Goal: Use online tool/utility: Utilize a website feature to perform a specific function

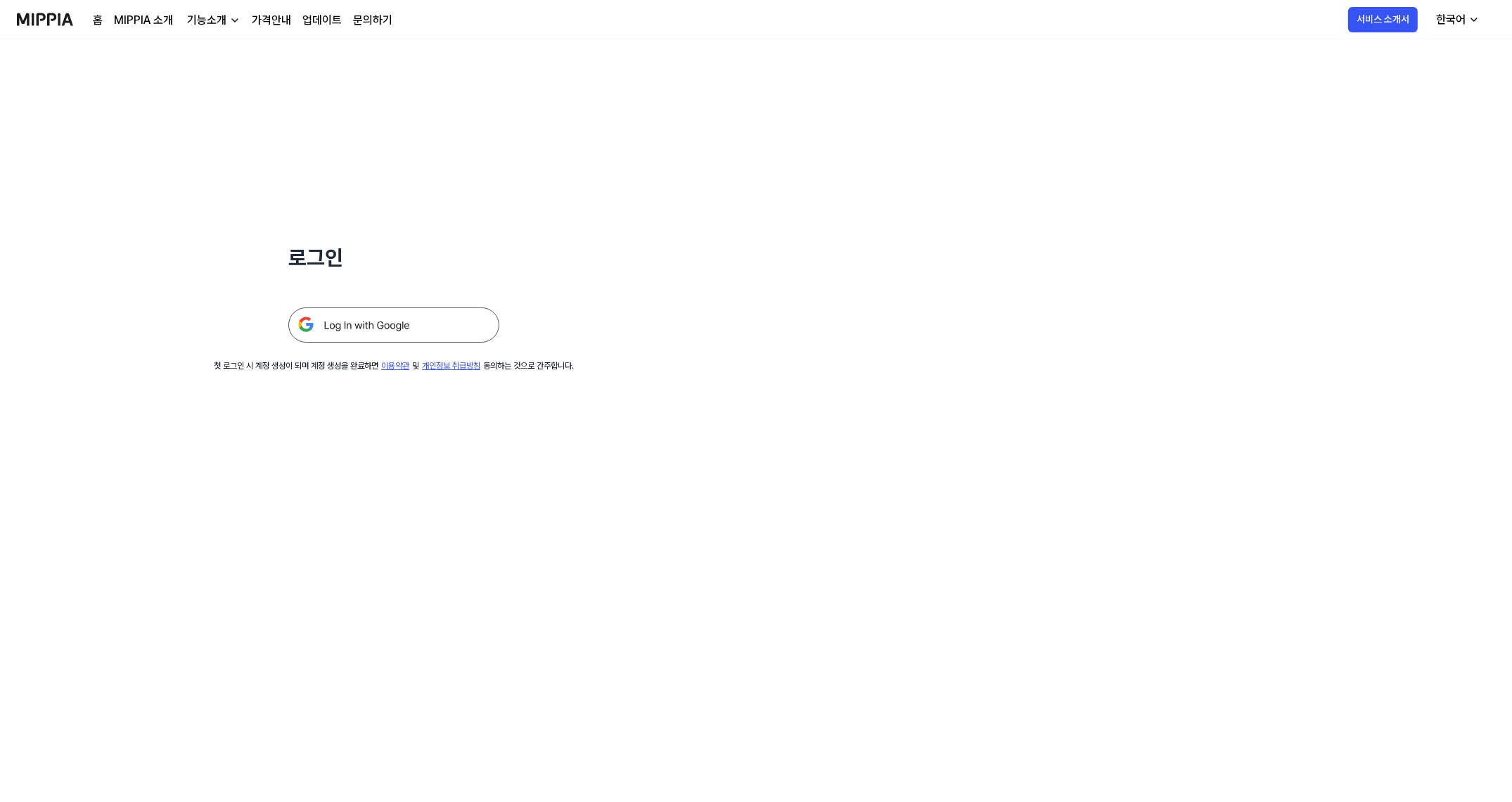
click at [355, 333] on img at bounding box center [394, 325] width 211 height 35
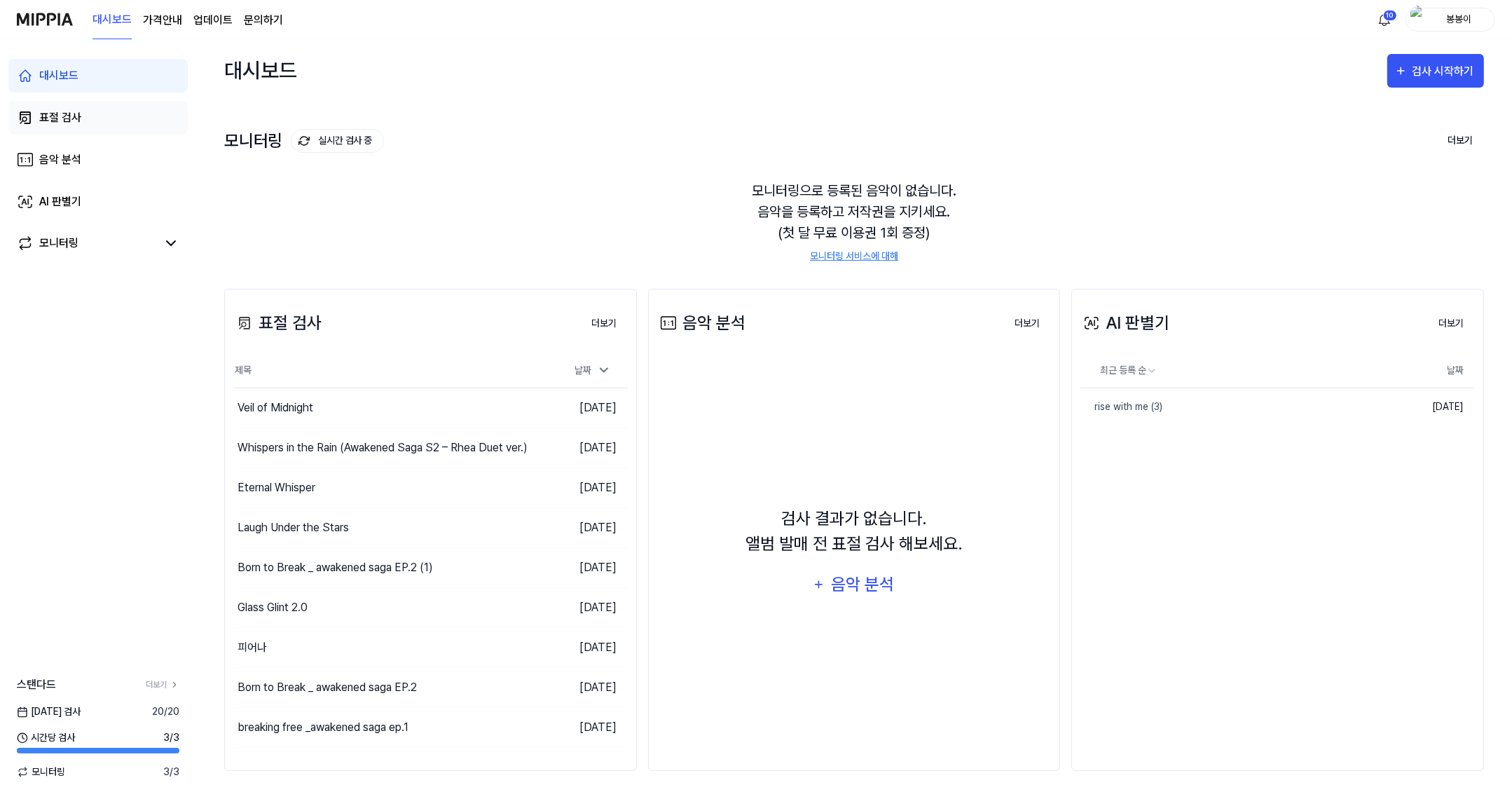
click at [66, 117] on div "표절 검사" at bounding box center [60, 117] width 42 height 17
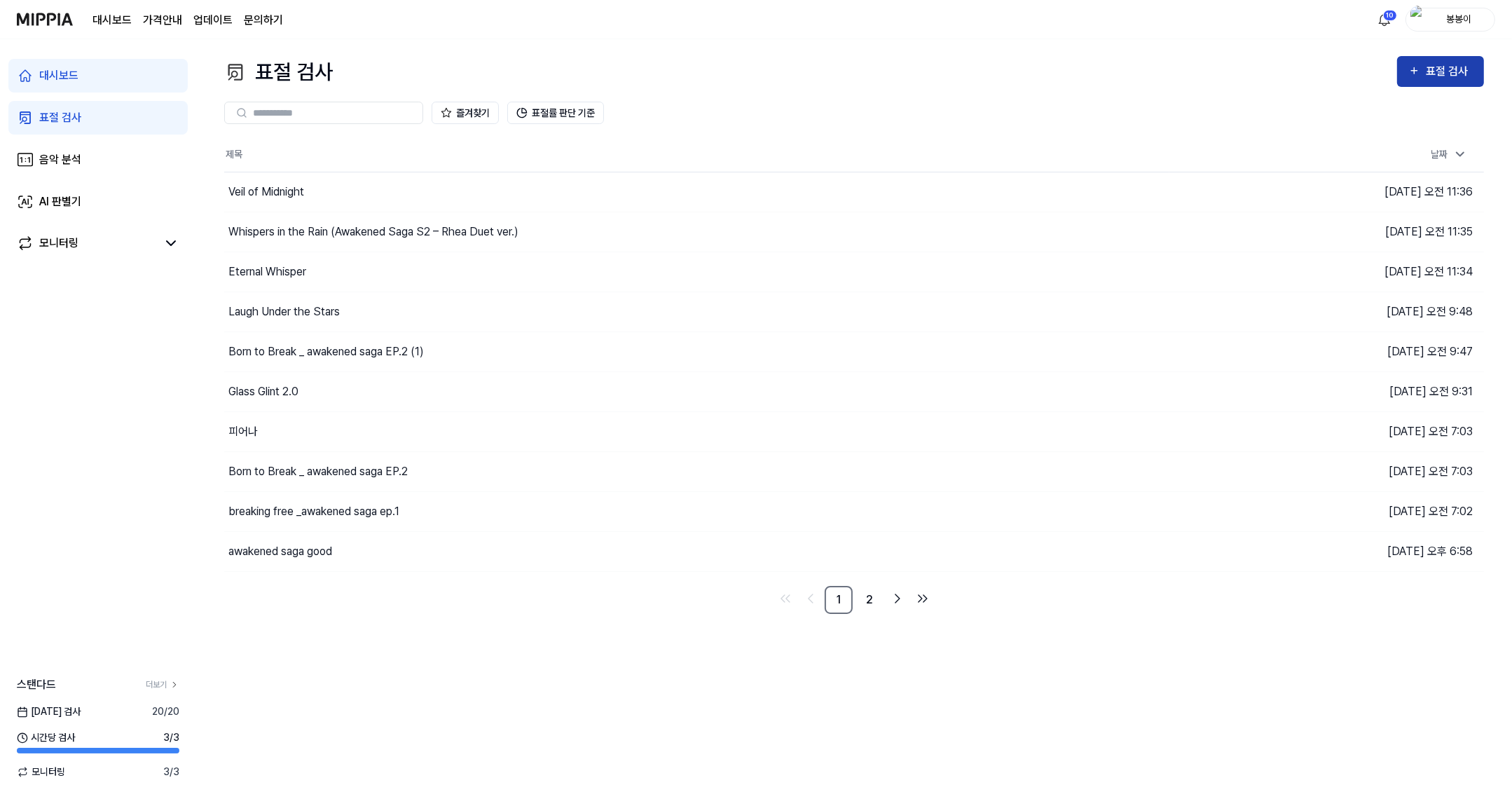
click at [1441, 74] on div "표절 검사" at bounding box center [1449, 71] width 47 height 18
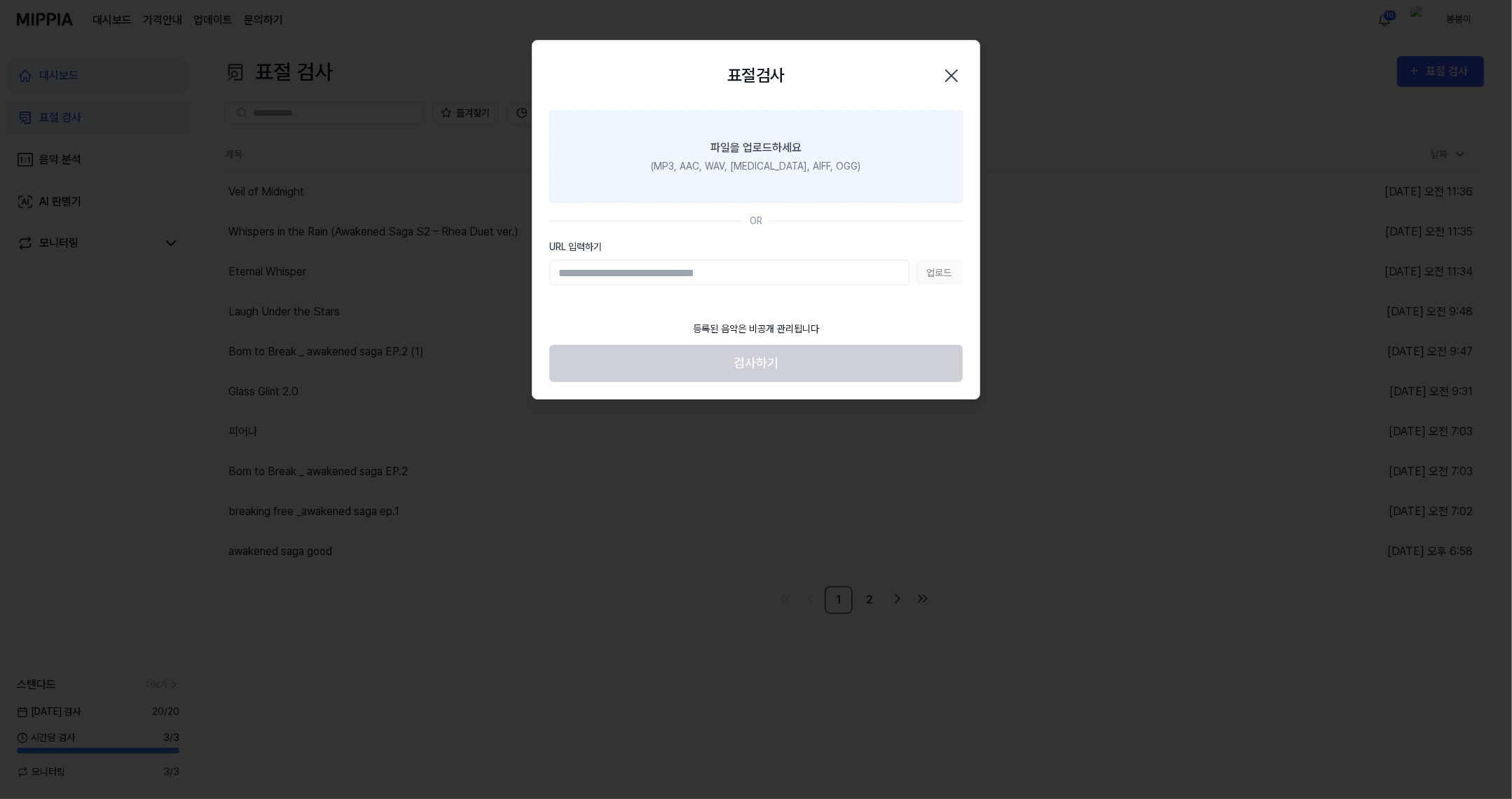
click at [717, 147] on div "파일을 업로드하세요" at bounding box center [755, 148] width 91 height 17
click at [0, 0] on input "파일을 업로드하세요 (MP3, AAC, WAV, [MEDICAL_DATA], AIFF, OGG)" at bounding box center [0, 0] width 0 height 0
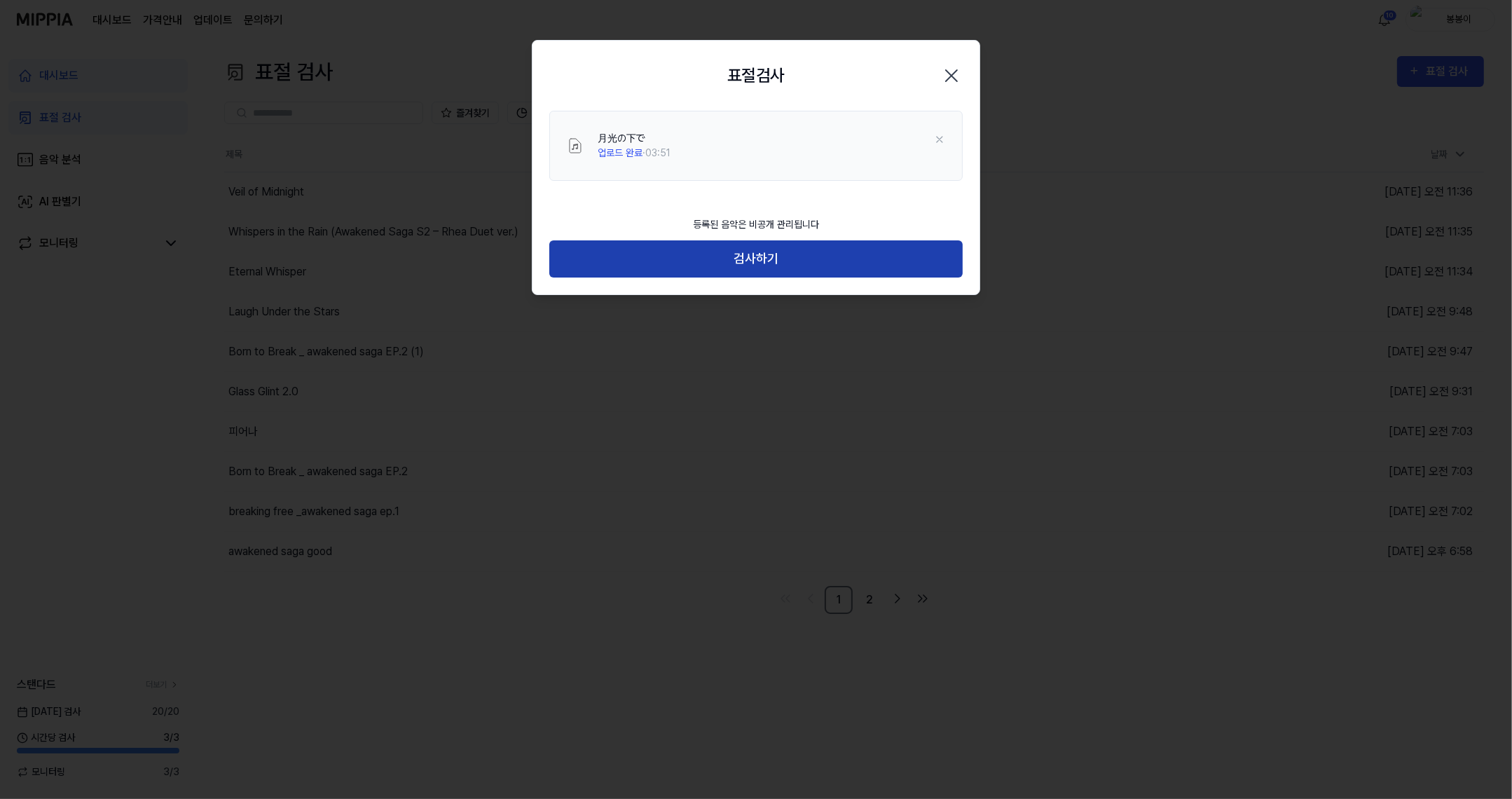
click at [746, 259] on button "검사하기" at bounding box center [755, 259] width 413 height 37
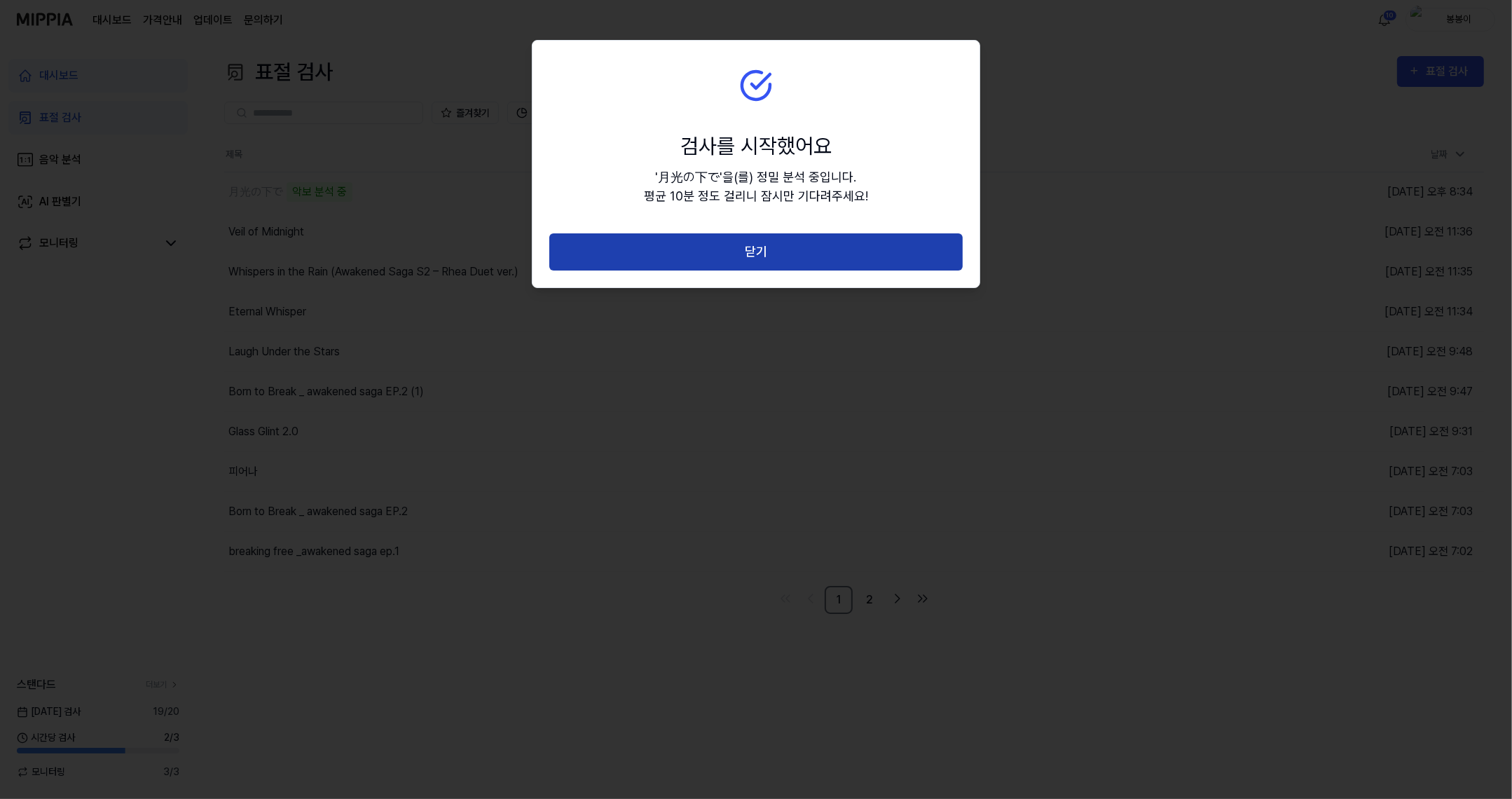
click at [757, 251] on button "닫기" at bounding box center [755, 251] width 413 height 37
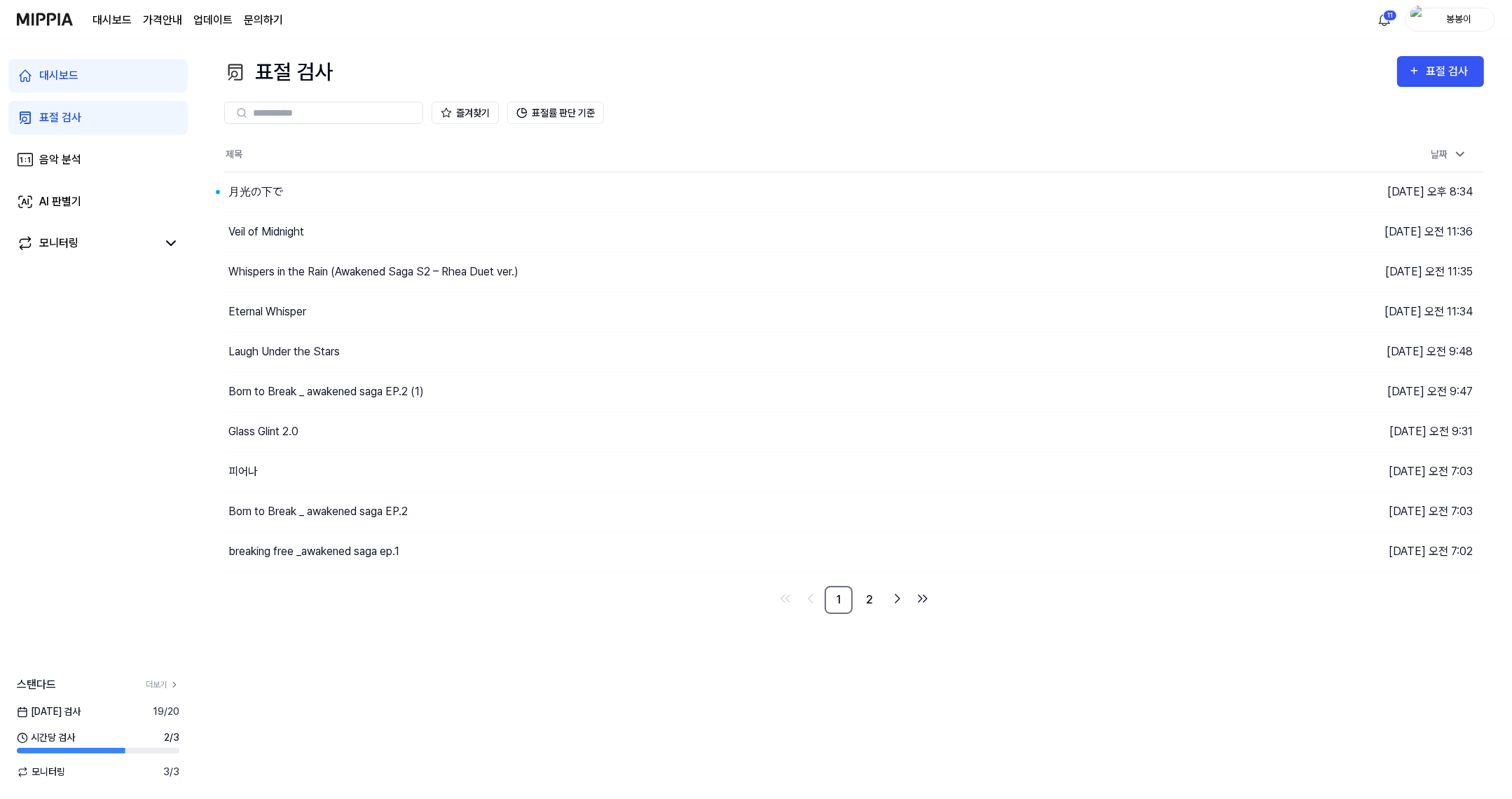
click at [62, 125] on div "표절 검사" at bounding box center [60, 117] width 42 height 17
click at [53, 67] on div "대시보드" at bounding box center [58, 75] width 39 height 17
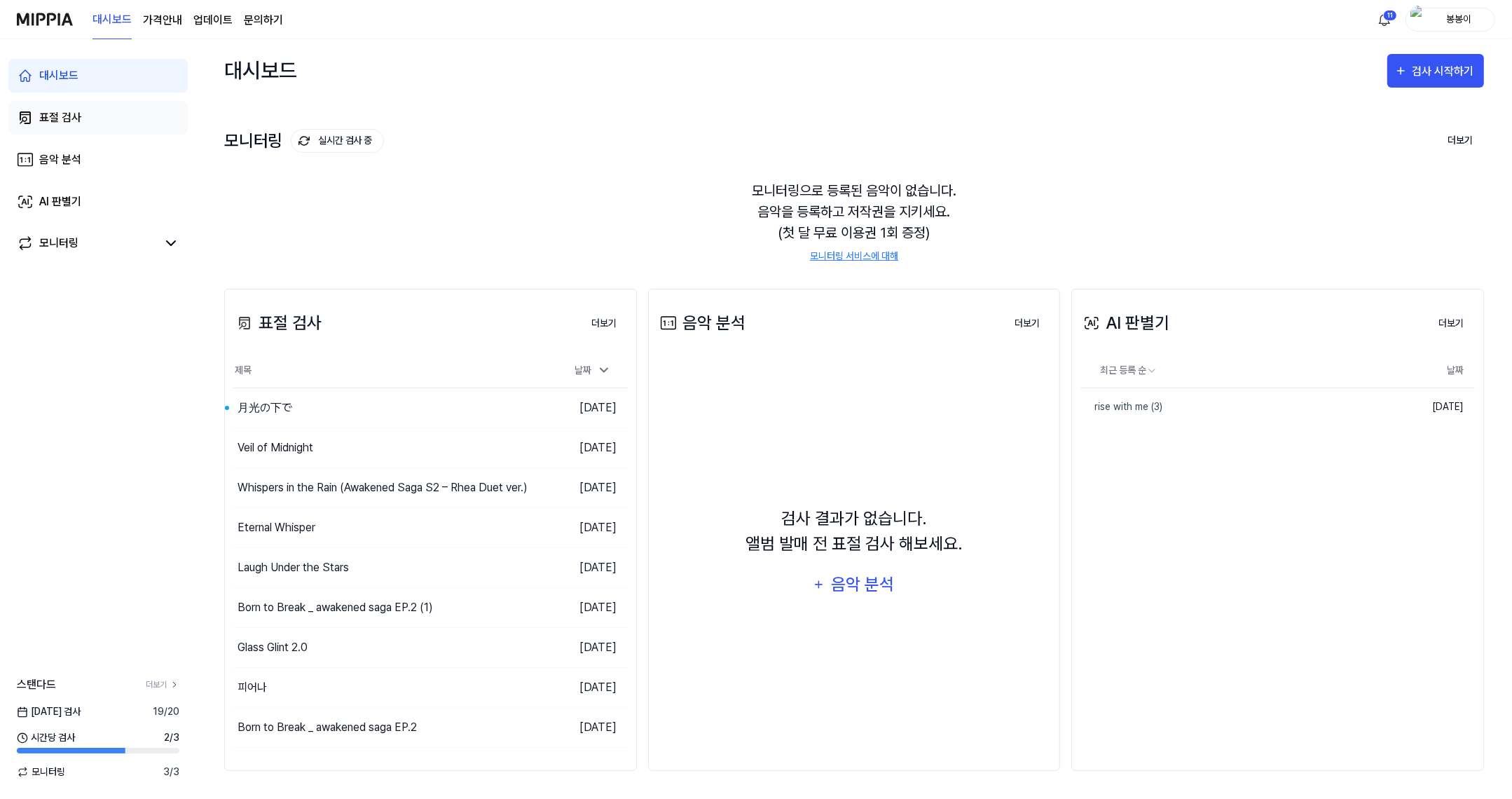
click at [64, 119] on div "표절 검사" at bounding box center [60, 117] width 42 height 17
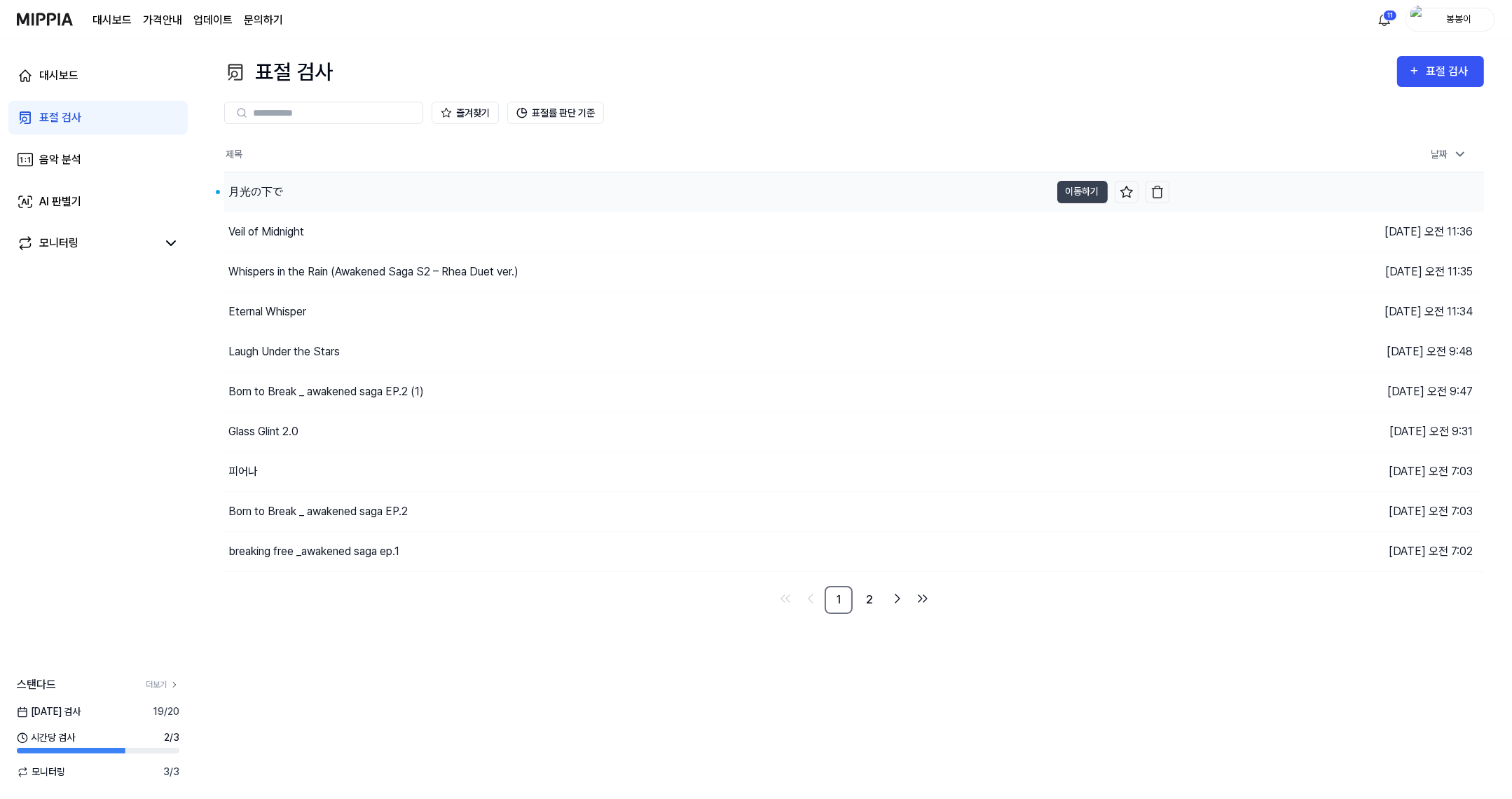
click at [259, 188] on div "月光の下で" at bounding box center [255, 192] width 54 height 17
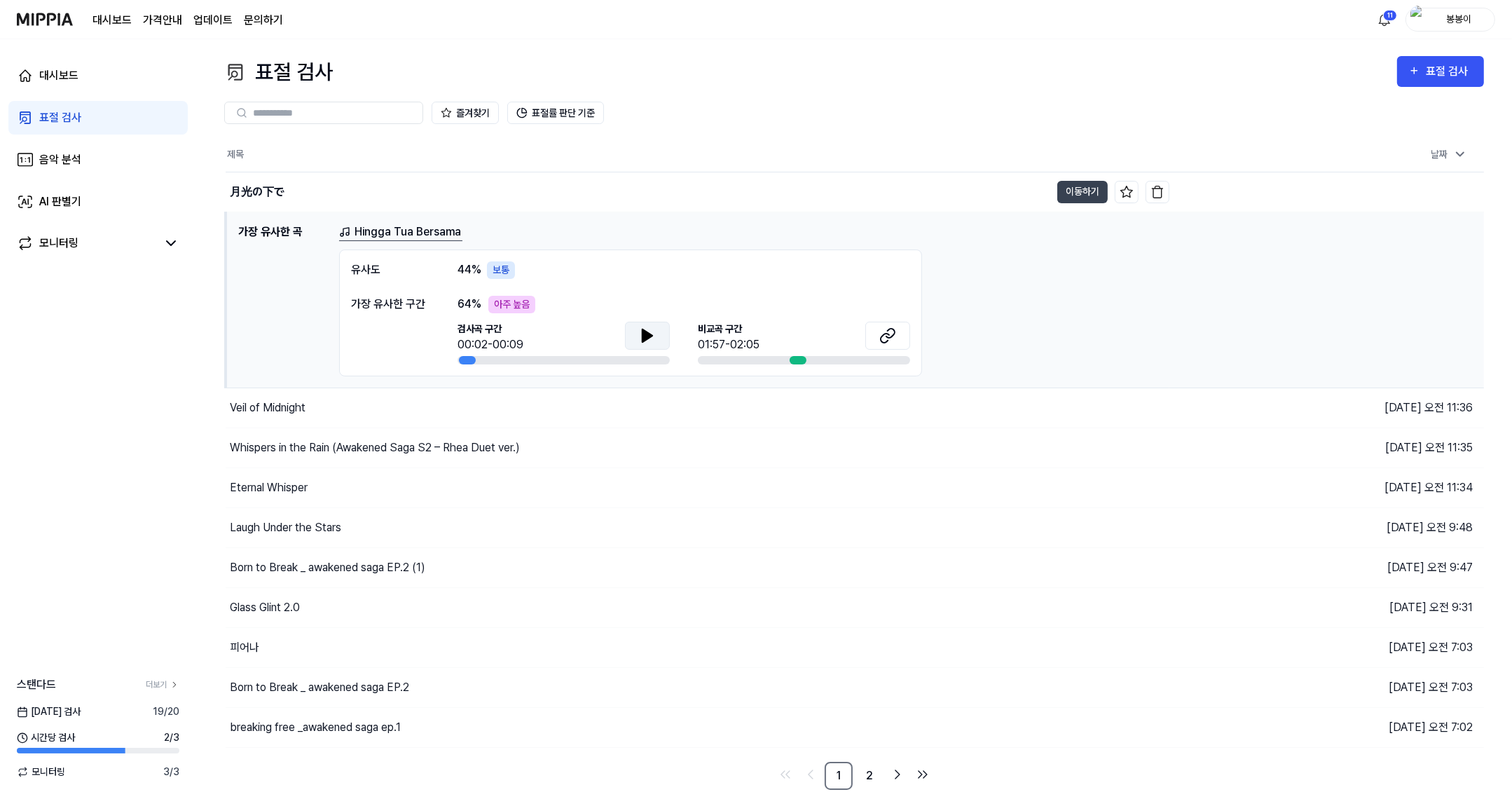
click at [642, 336] on icon at bounding box center [647, 335] width 10 height 12
click at [885, 334] on icon at bounding box center [888, 336] width 17 height 17
click at [1070, 181] on button "이동하기" at bounding box center [1082, 191] width 51 height 22
